Goal: Information Seeking & Learning: Learn about a topic

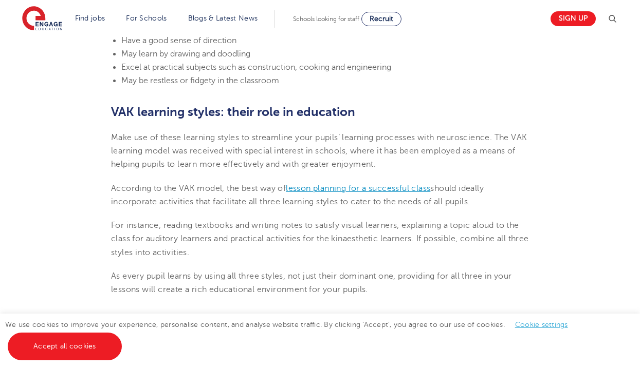
scroll to position [1176, 0]
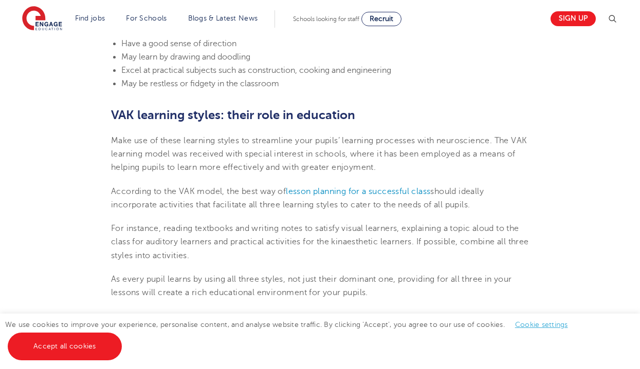
click at [465, 57] on li "May learn by drawing and doodling" at bounding box center [324, 56] width 407 height 13
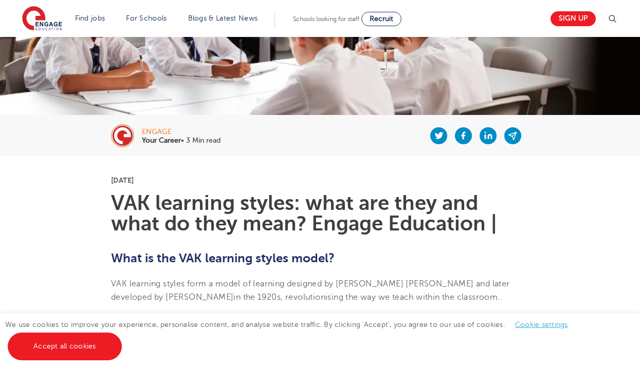
scroll to position [139, 0]
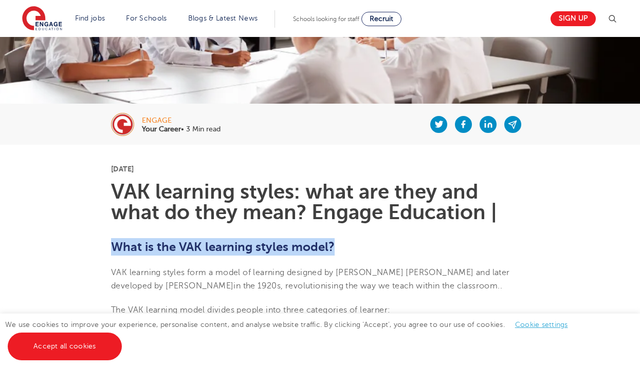
drag, startPoint x: 341, startPoint y: 249, endPoint x: 113, endPoint y: 249, distance: 228.1
click at [113, 249] on h2 "What is the VAK learning styles model?" at bounding box center [320, 246] width 418 height 17
copy b "What is the VAK learning styles model?"
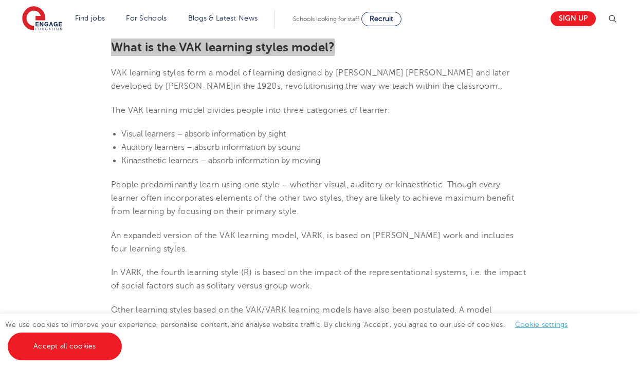
scroll to position [340, 0]
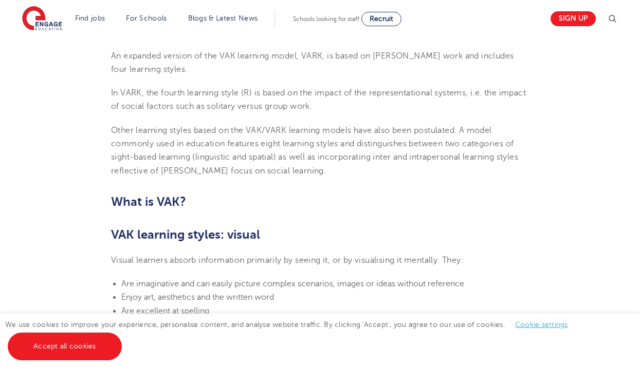
scroll to position [520, 0]
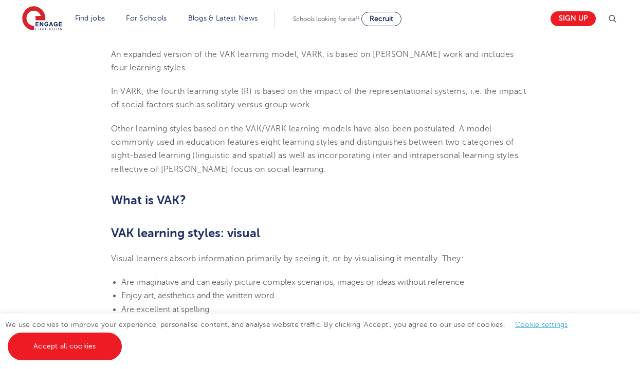
click at [456, 225] on h2 "VAK learning styles: visual" at bounding box center [320, 233] width 418 height 17
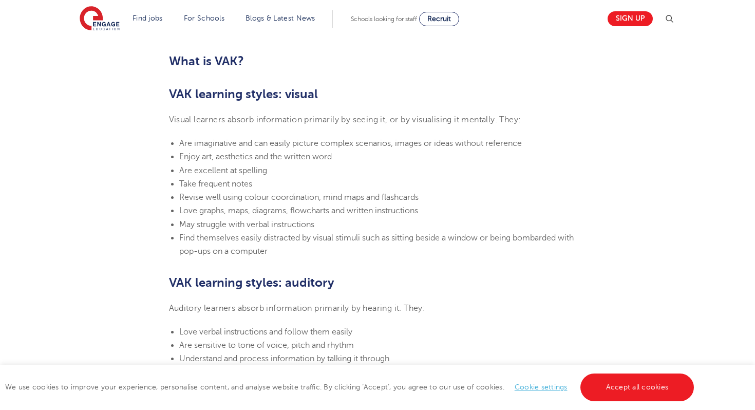
scroll to position [658, 0]
